Goal: Information Seeking & Learning: Learn about a topic

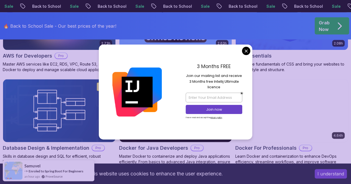
scroll to position [543, 0]
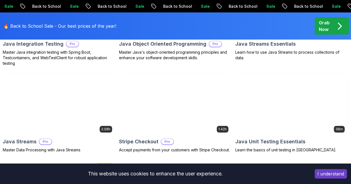
scroll to position [1015, 0]
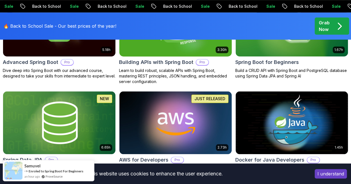
scroll to position [222, 0]
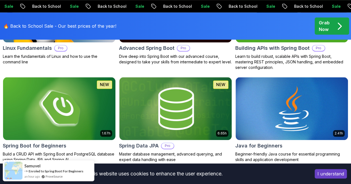
scroll to position [283, 0]
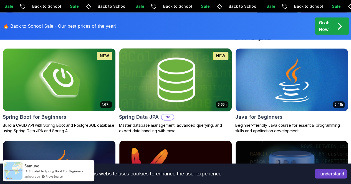
click at [223, 47] on img at bounding box center [175, 80] width 118 height 66
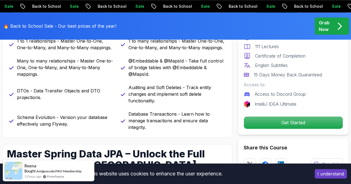
scroll to position [315, 0]
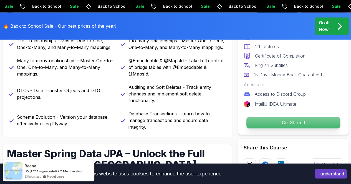
click at [286, 120] on p "Get Started" at bounding box center [293, 123] width 94 height 12
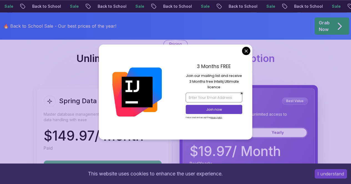
scroll to position [1454, 0]
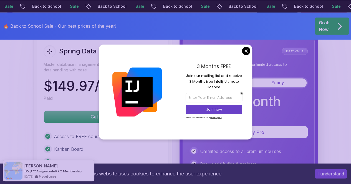
click at [246, 53] on body "Sale Back to School Sale Back to School Sale Back to School Sale Back to School…" at bounding box center [175, 139] width 351 height 3186
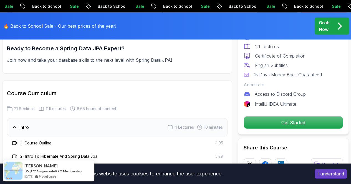
scroll to position [675, 0]
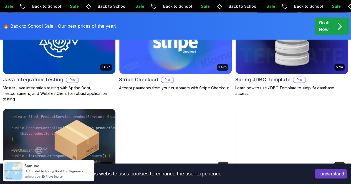
scroll to position [406, 0]
